Goal: Information Seeking & Learning: Learn about a topic

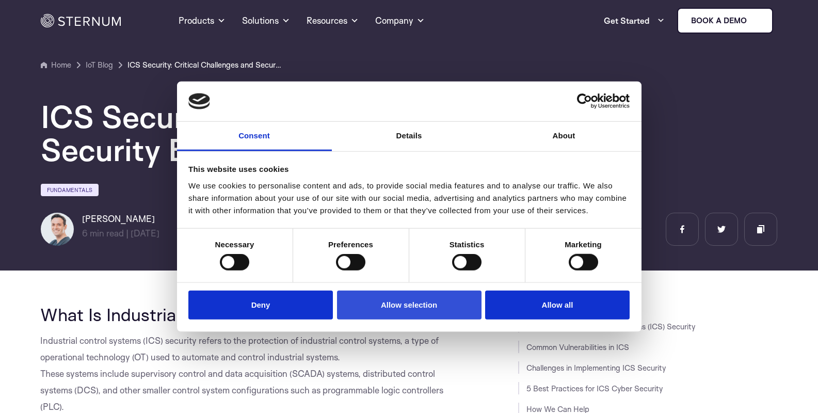
click at [406, 317] on button "Allow selection" at bounding box center [409, 304] width 145 height 29
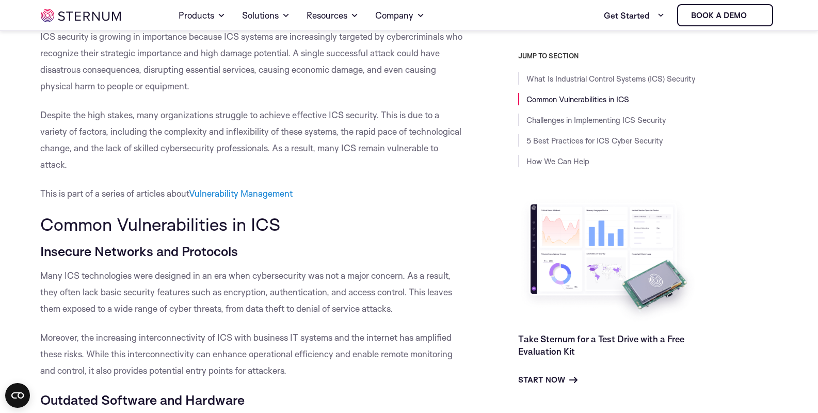
scroll to position [426, 0]
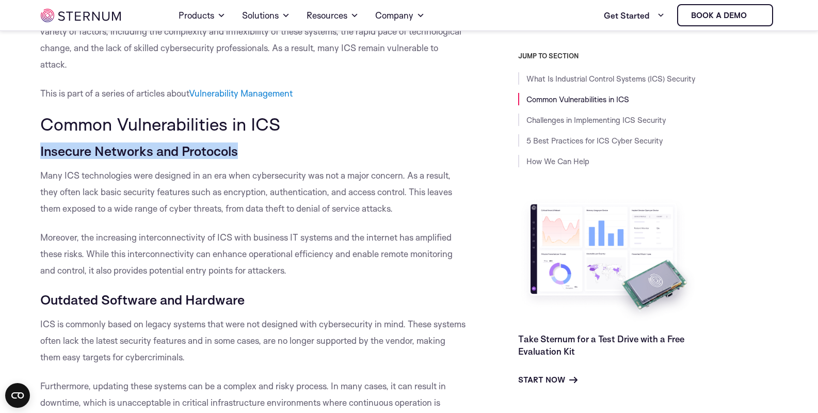
drag, startPoint x: 41, startPoint y: 143, endPoint x: 266, endPoint y: 149, distance: 224.6
click at [266, 149] on h5 "Insecure Networks and Protocols" at bounding box center [253, 150] width 426 height 17
copy h5 "Insecure Networks and Protocols"
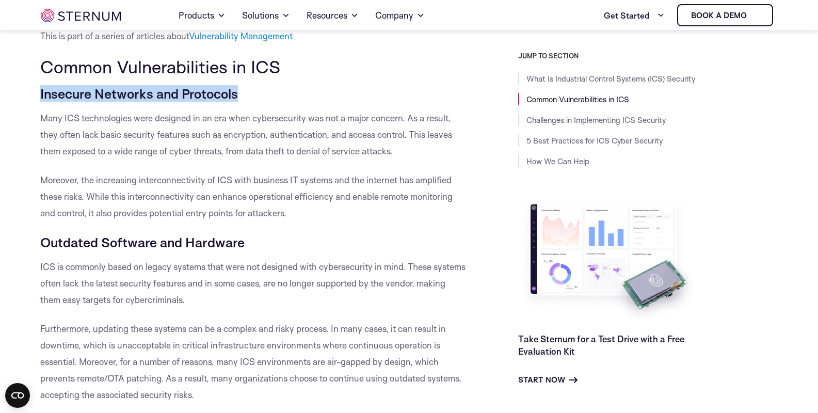
scroll to position [550, 0]
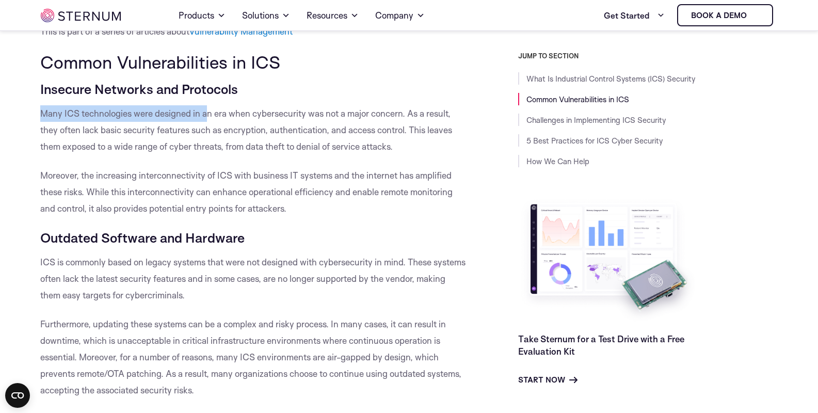
drag, startPoint x: 29, startPoint y: 103, endPoint x: 219, endPoint y: 107, distance: 189.5
click at [331, 116] on p "Many ICS technologies were designed in an era when cybersecurity was not a majo…" at bounding box center [253, 130] width 426 height 50
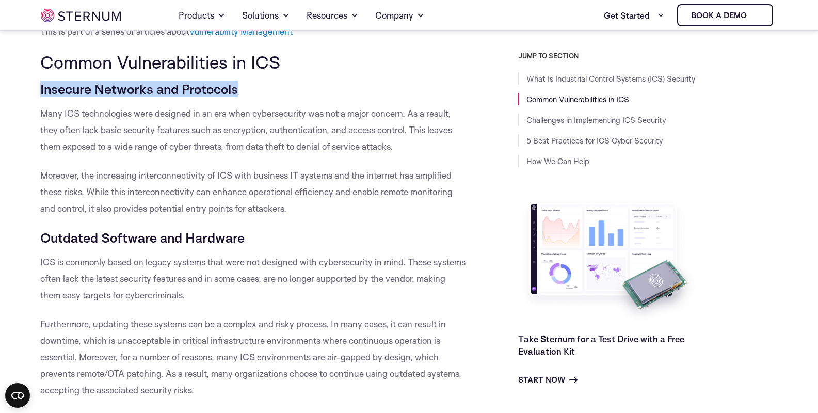
drag, startPoint x: 33, startPoint y: 88, endPoint x: 237, endPoint y: 94, distance: 205.0
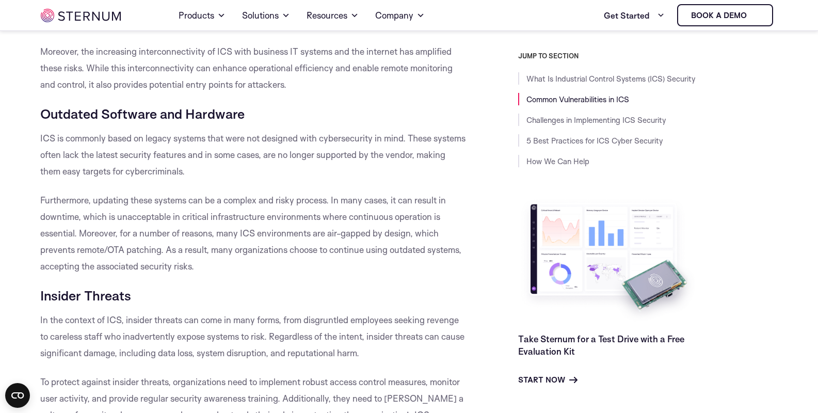
click at [257, 202] on p "Furthermore, updating these systems can be a complex and risky process. In many…" at bounding box center [253, 233] width 426 height 83
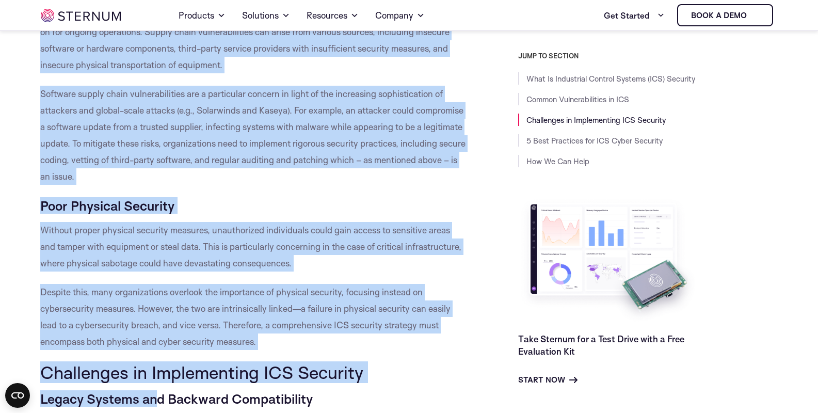
scroll to position [1131, 0]
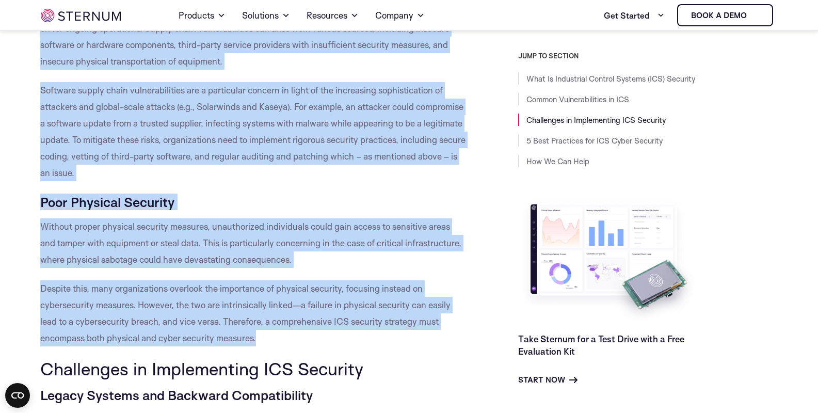
drag, startPoint x: 42, startPoint y: 152, endPoint x: 438, endPoint y: 333, distance: 435.8
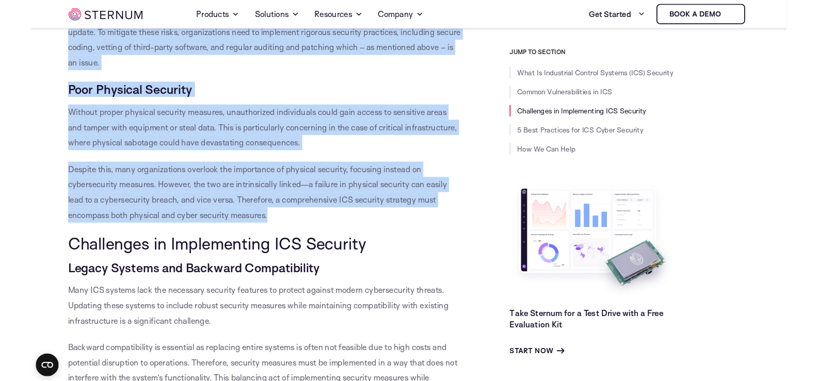
scroll to position [1255, 0]
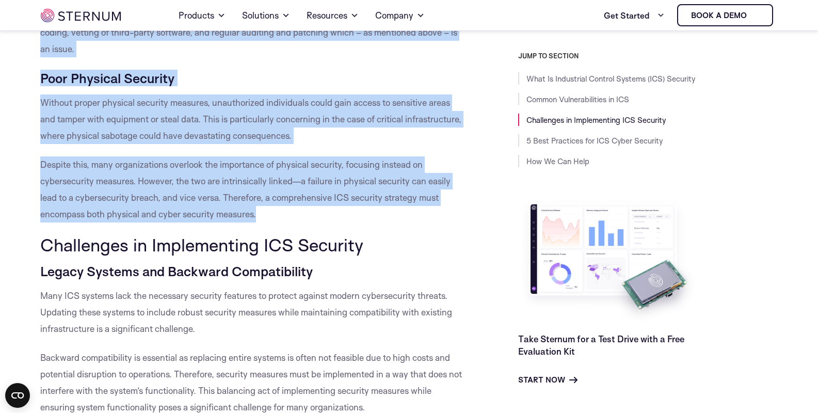
copy div "Insecure Networks and Protocols Many ICS technologies were designed in an era w…"
click at [213, 211] on p "Despite this, many organizations overlook the importance of physical security, …" at bounding box center [253, 189] width 426 height 66
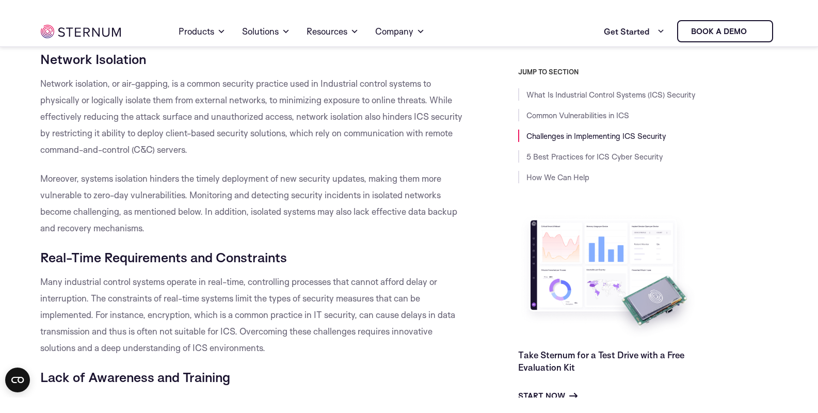
scroll to position [1626, 0]
